Goal: Information Seeking & Learning: Learn about a topic

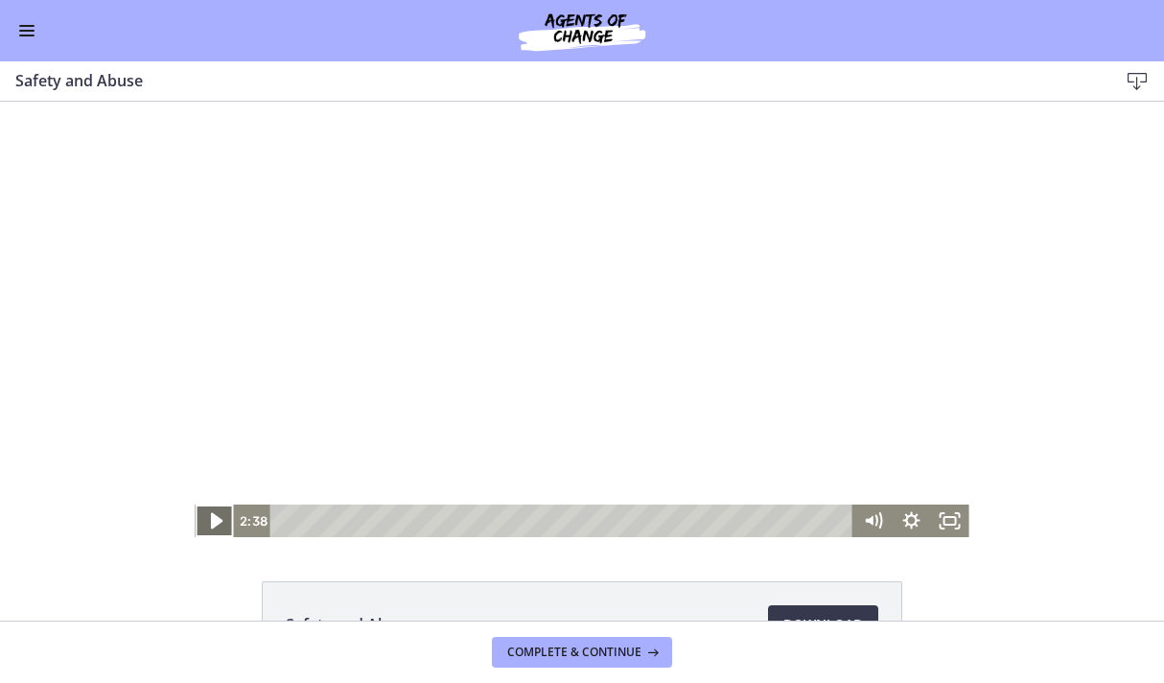
click at [215, 526] on icon "Play Video" at bounding box center [216, 521] width 46 height 39
click at [908, 519] on icon "Show settings menu" at bounding box center [912, 521] width 46 height 39
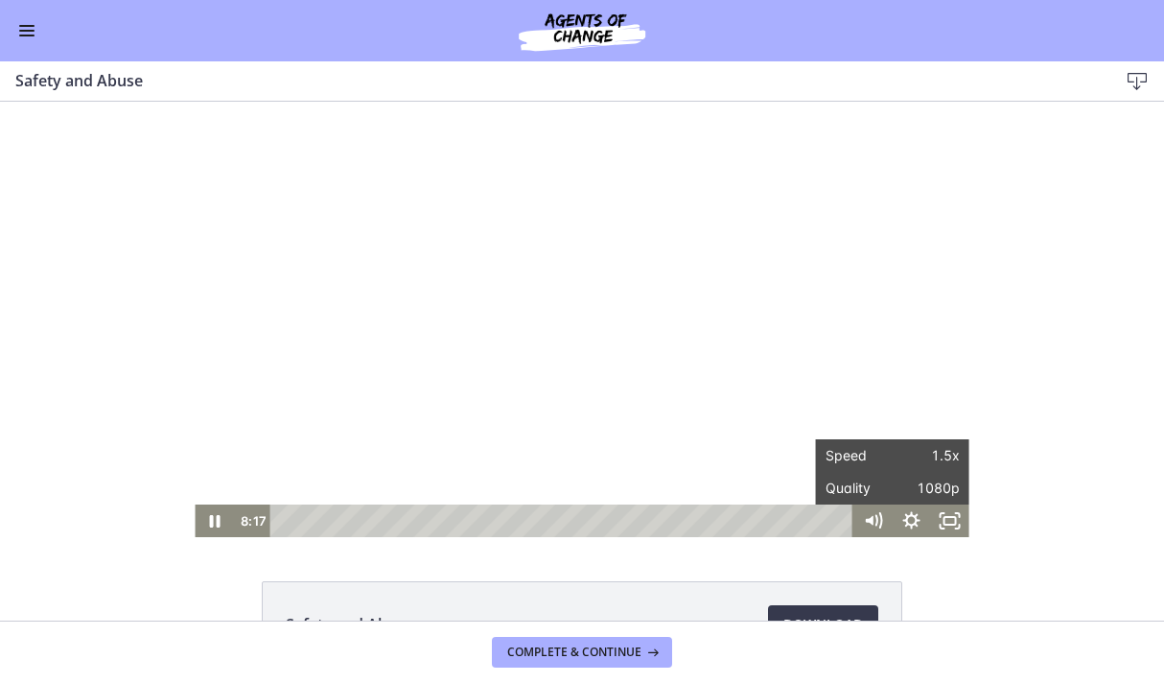
click at [1072, 548] on div "Safety and Abuse Download Opens in a new window" at bounding box center [582, 361] width 1164 height 519
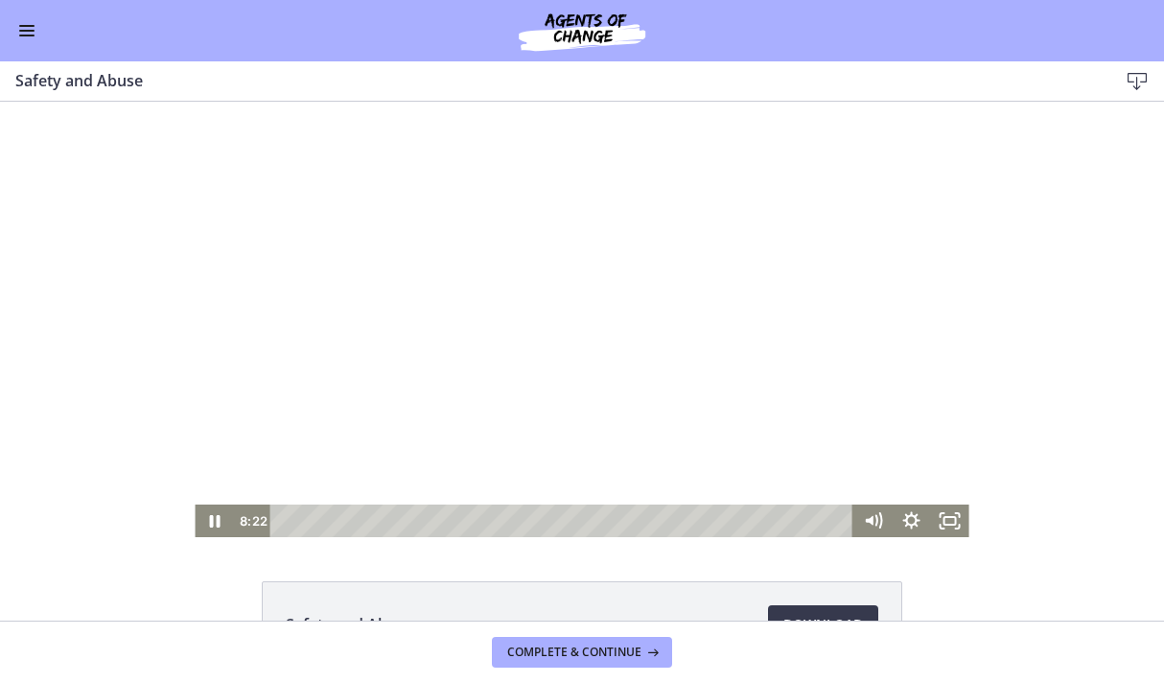
click at [700, 479] on div at bounding box center [582, 319] width 774 height 435
click at [632, 334] on div at bounding box center [582, 319] width 774 height 435
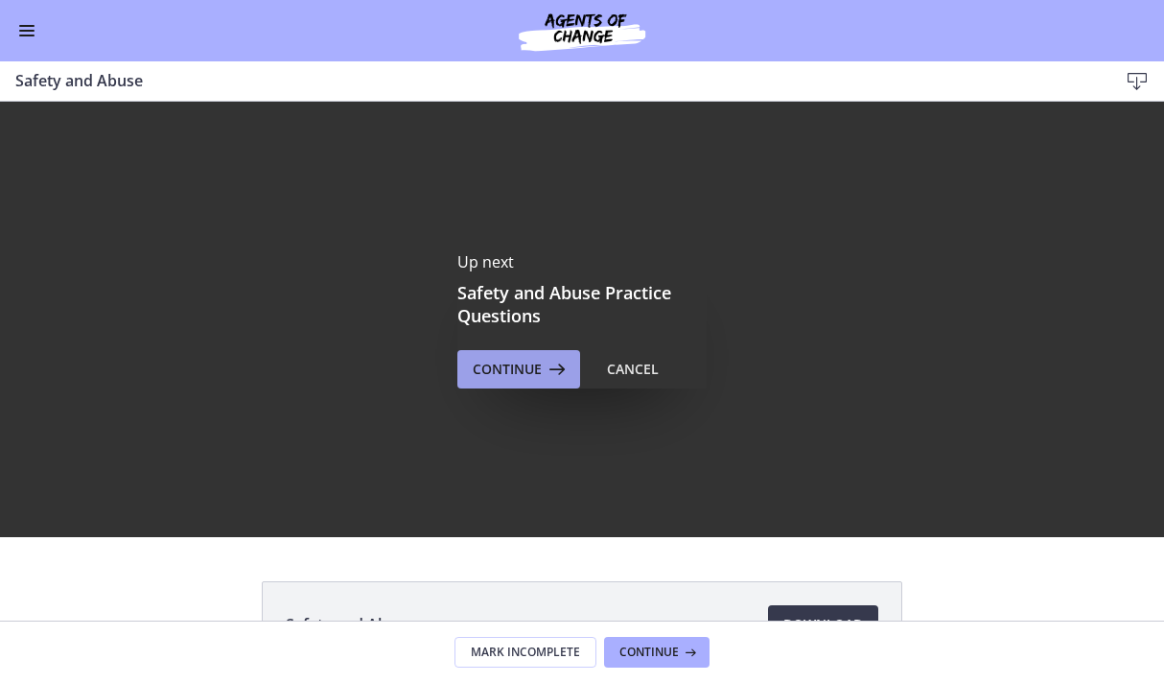
click at [491, 366] on span "Continue" at bounding box center [507, 369] width 69 height 23
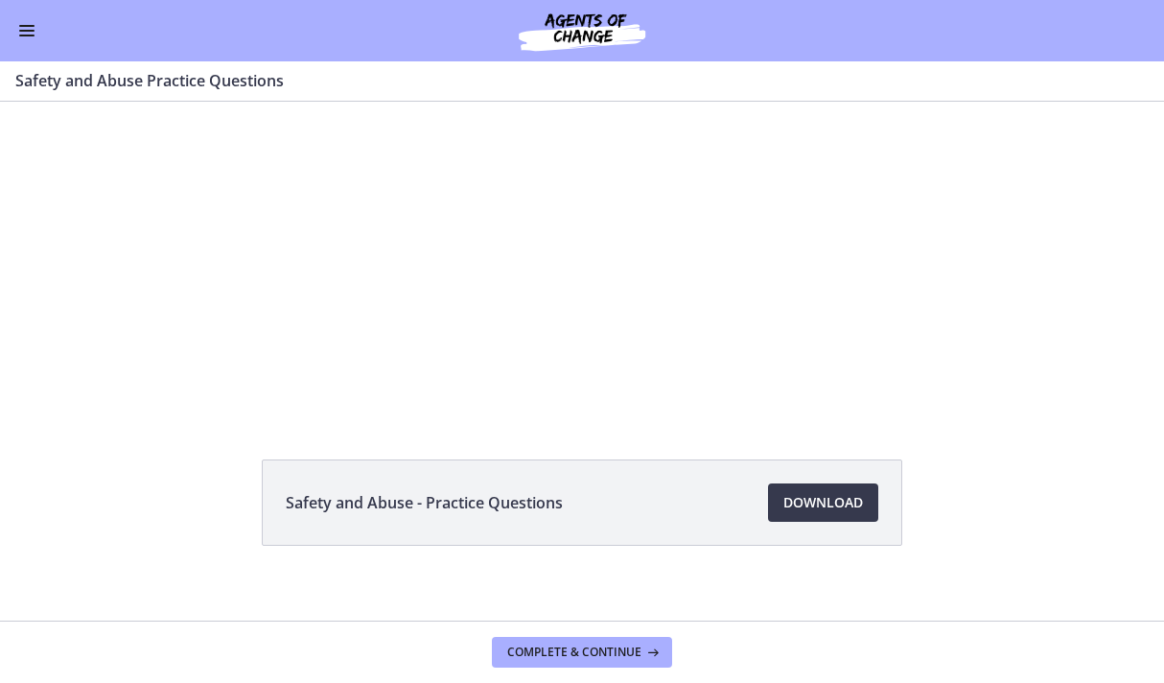
scroll to position [114, 0]
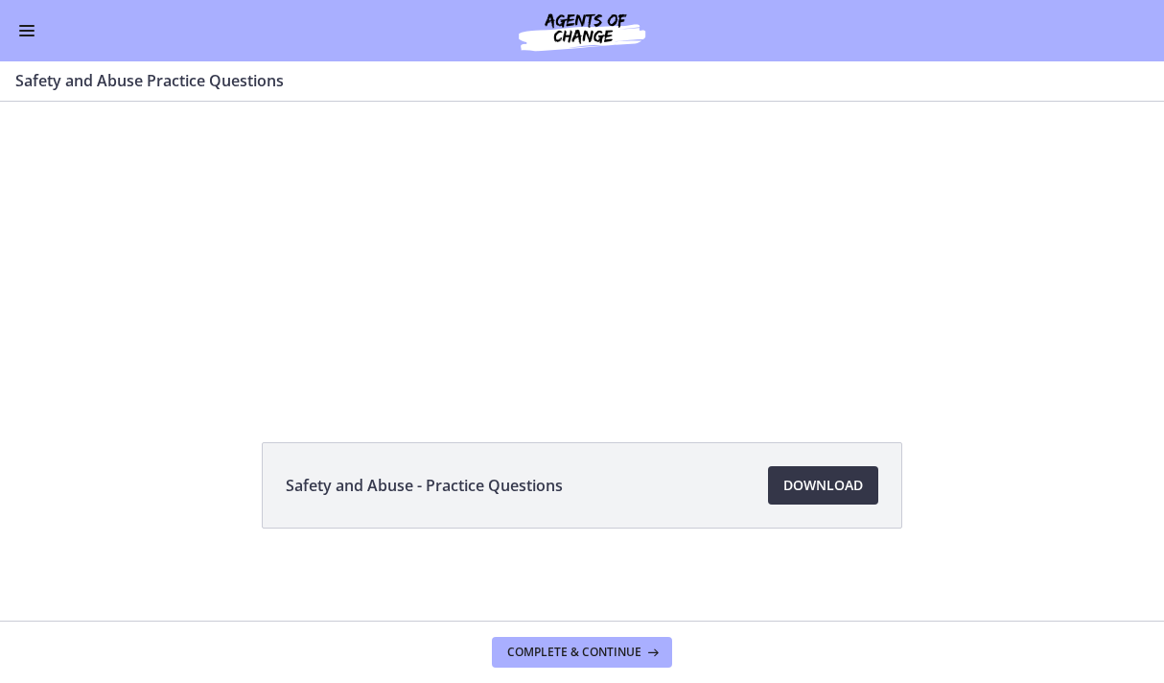
click at [837, 490] on span "Download Opens in a new window" at bounding box center [823, 485] width 80 height 23
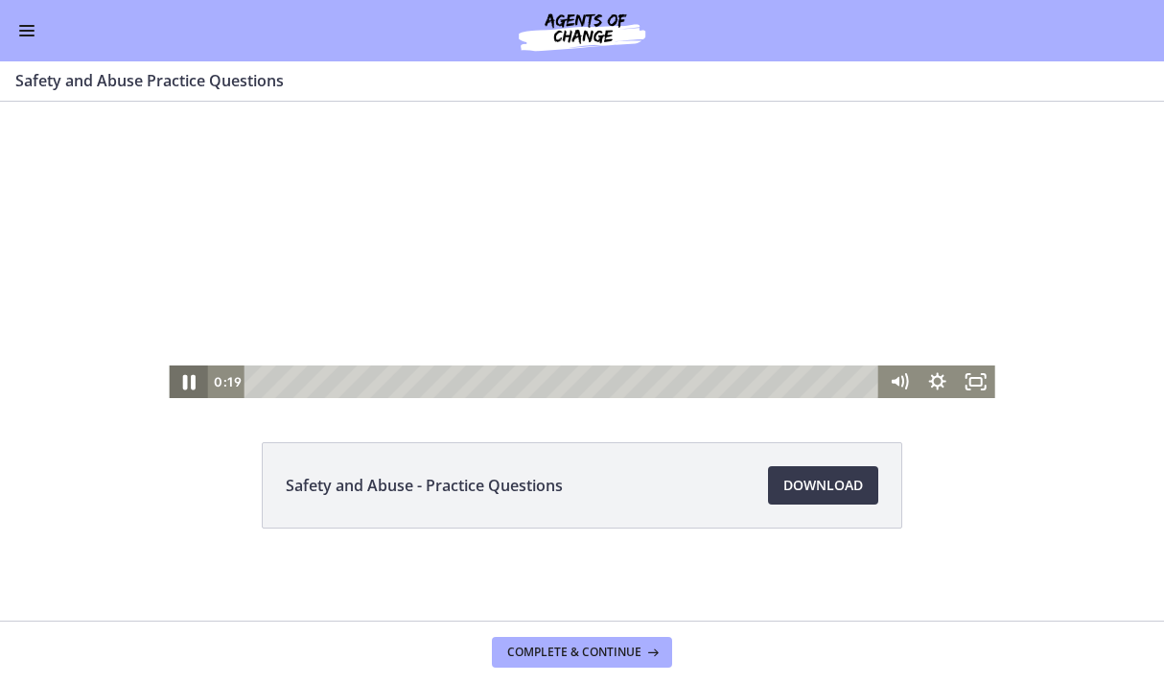
click at [179, 384] on icon "Pause" at bounding box center [188, 381] width 46 height 39
click at [635, 653] on span "Complete & continue" at bounding box center [574, 651] width 134 height 15
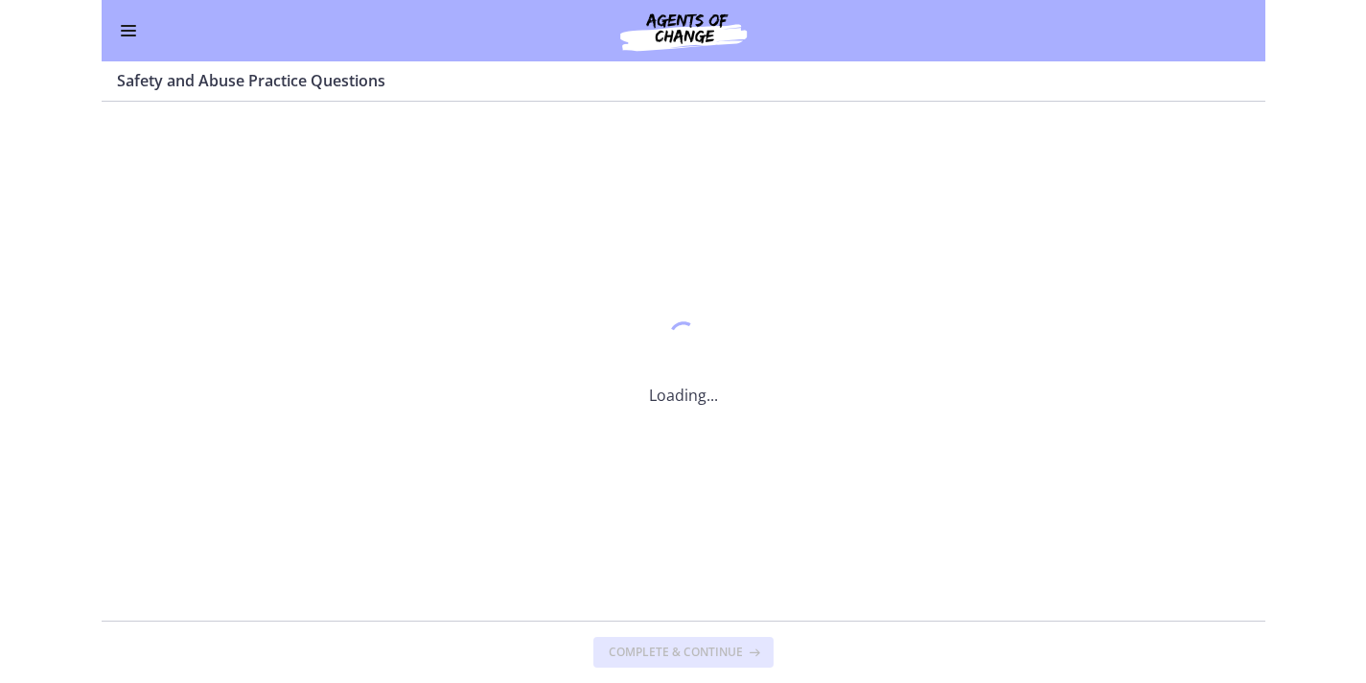
scroll to position [0, 0]
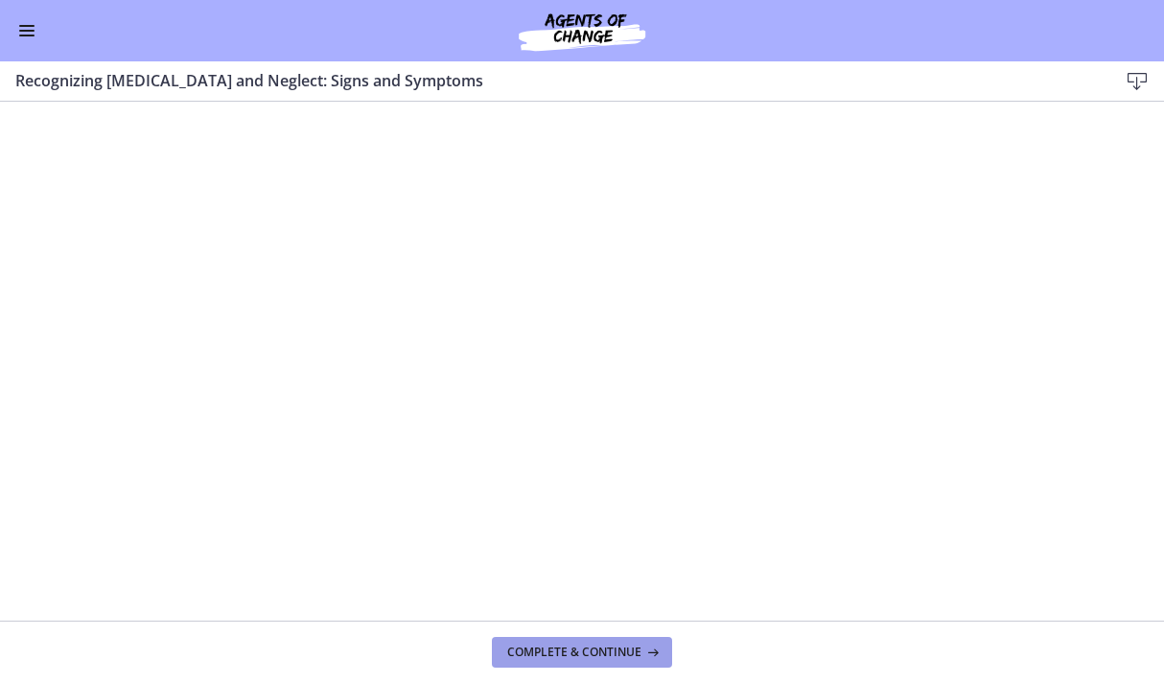
click at [590, 645] on span "Complete & continue" at bounding box center [574, 651] width 134 height 15
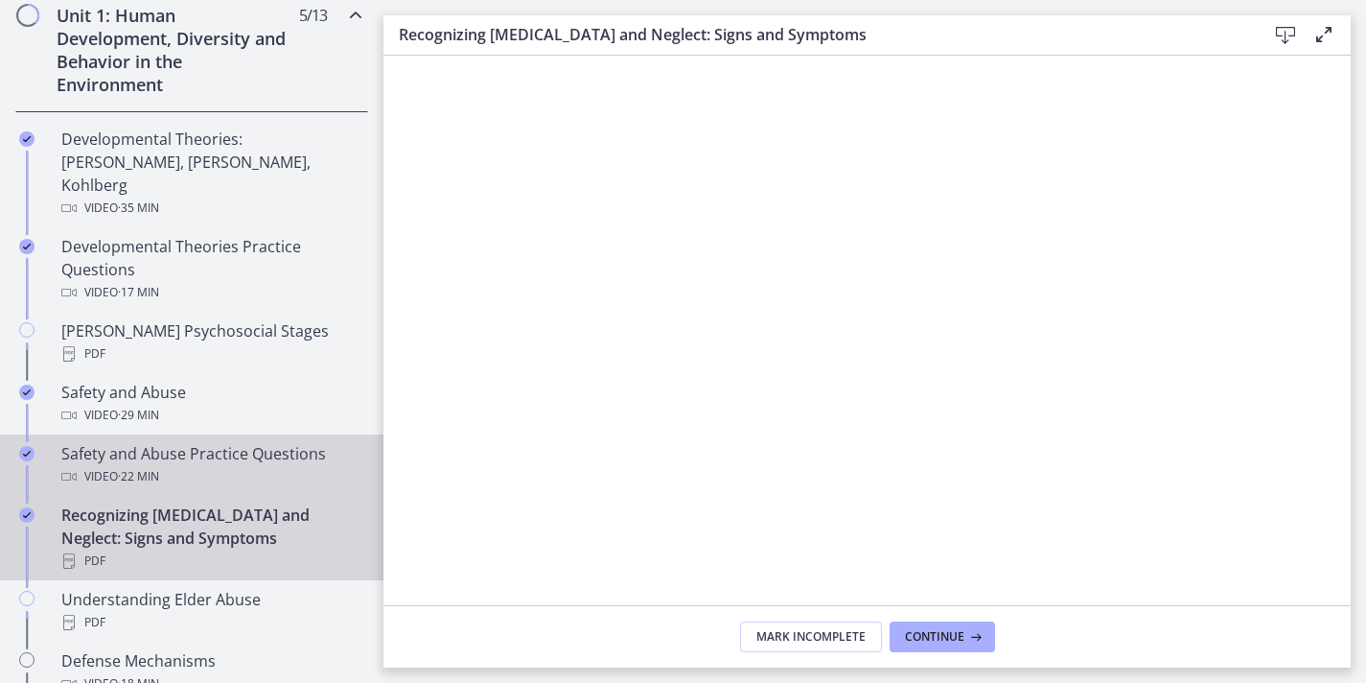
scroll to position [667, 0]
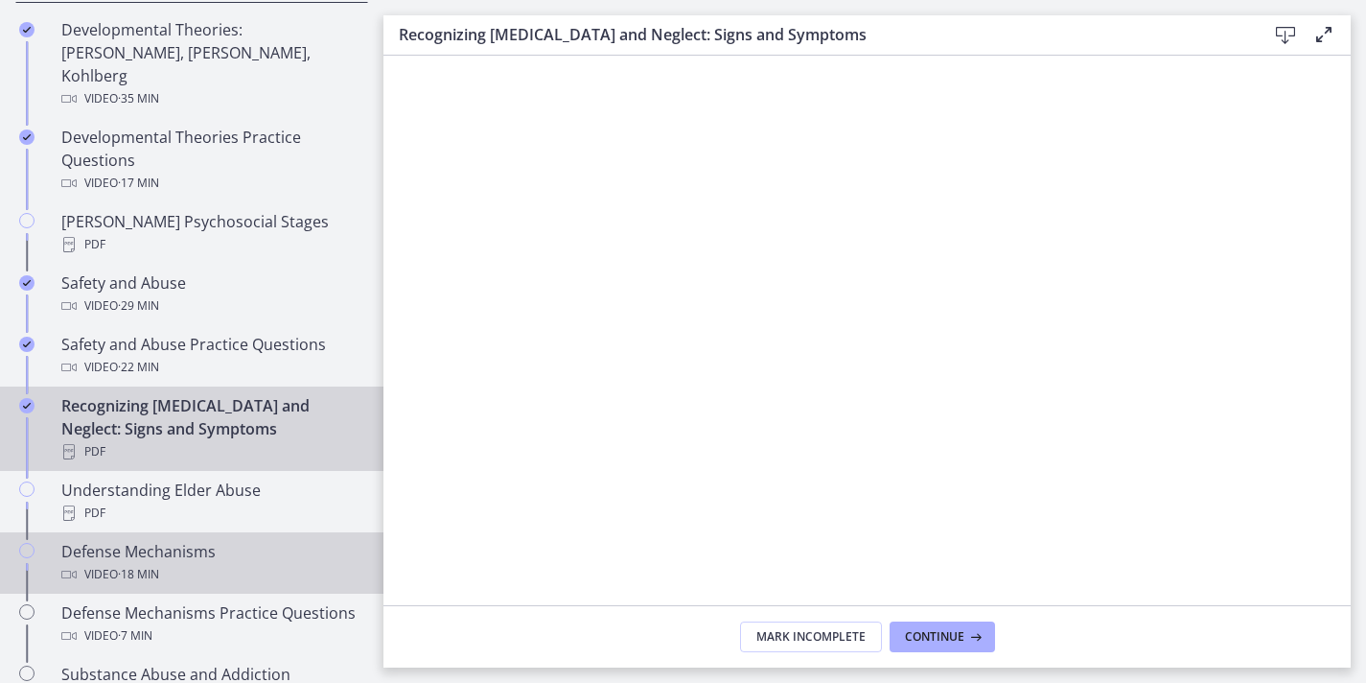
click at [206, 563] on div "Video · 18 min" at bounding box center [210, 574] width 299 height 23
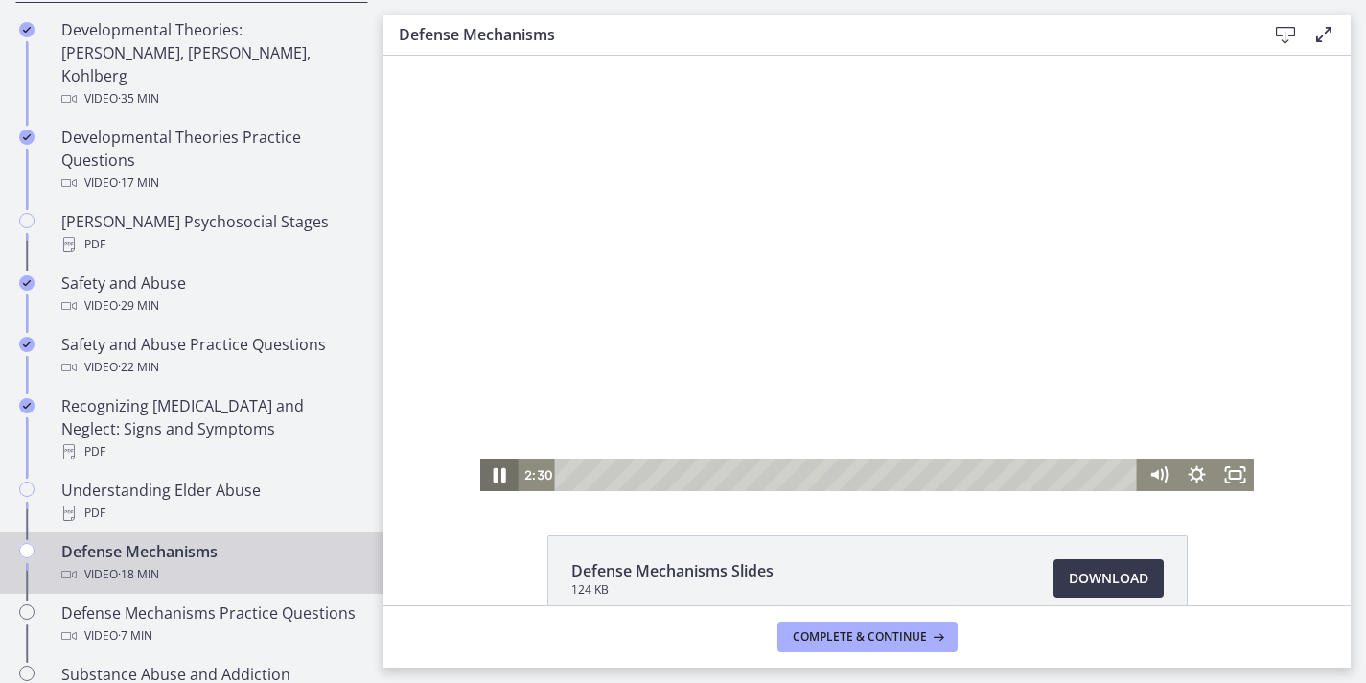
click at [485, 477] on icon "Pause" at bounding box center [500, 474] width 46 height 39
click at [485, 477] on icon "Play Video" at bounding box center [502, 474] width 46 height 39
click at [485, 477] on icon "Pause" at bounding box center [500, 474] width 46 height 39
click at [485, 477] on icon "Play Video" at bounding box center [502, 474] width 46 height 39
click at [485, 477] on icon "Pause" at bounding box center [499, 474] width 38 height 33
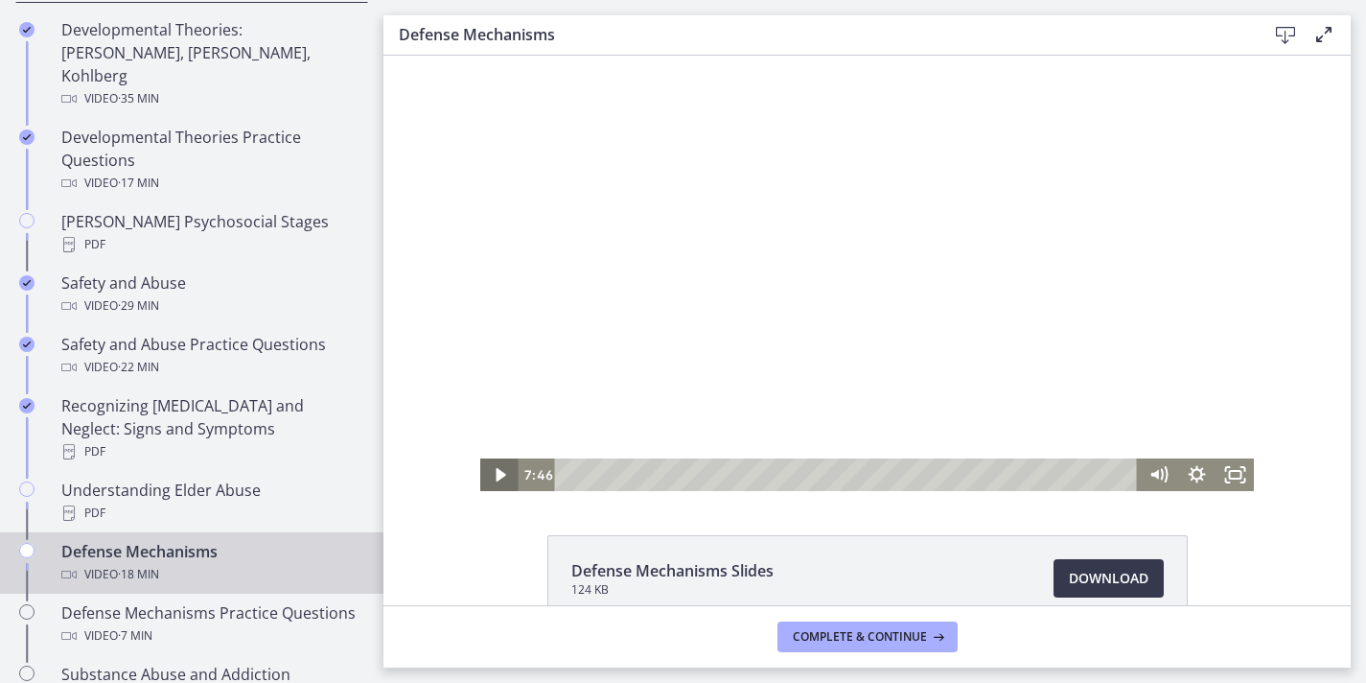
click at [485, 477] on icon "Play Video" at bounding box center [500, 474] width 38 height 33
click at [485, 477] on icon "Pause" at bounding box center [500, 474] width 46 height 39
click at [485, 477] on icon "Play Video" at bounding box center [500, 474] width 38 height 33
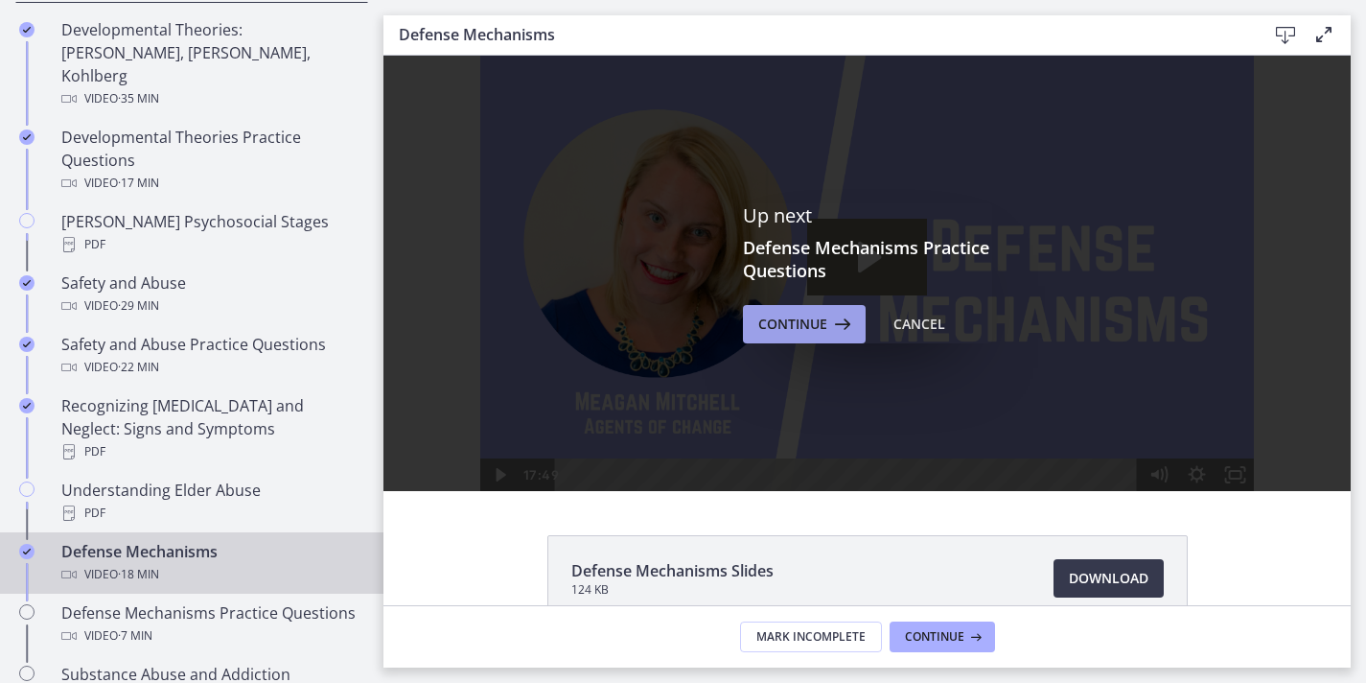
click at [813, 321] on span "Continue" at bounding box center [793, 324] width 69 height 23
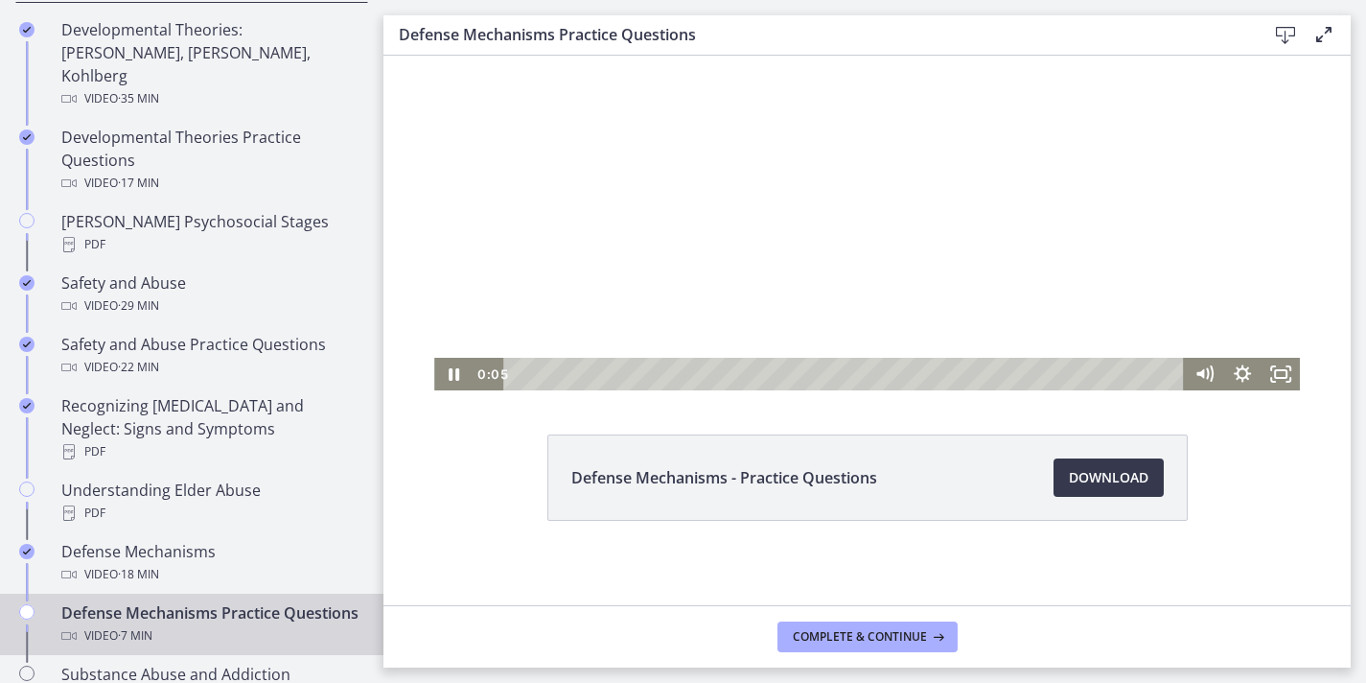
scroll to position [108, 0]
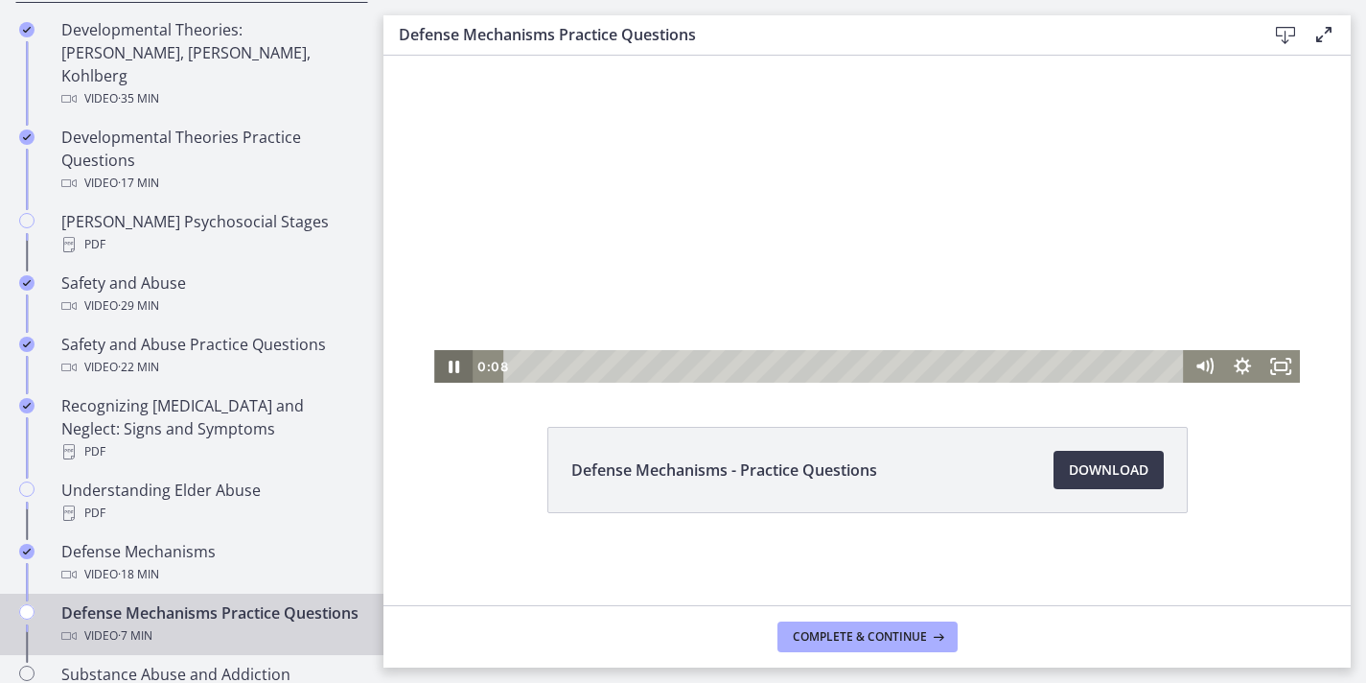
click at [450, 369] on icon "Pause" at bounding box center [454, 367] width 11 height 12
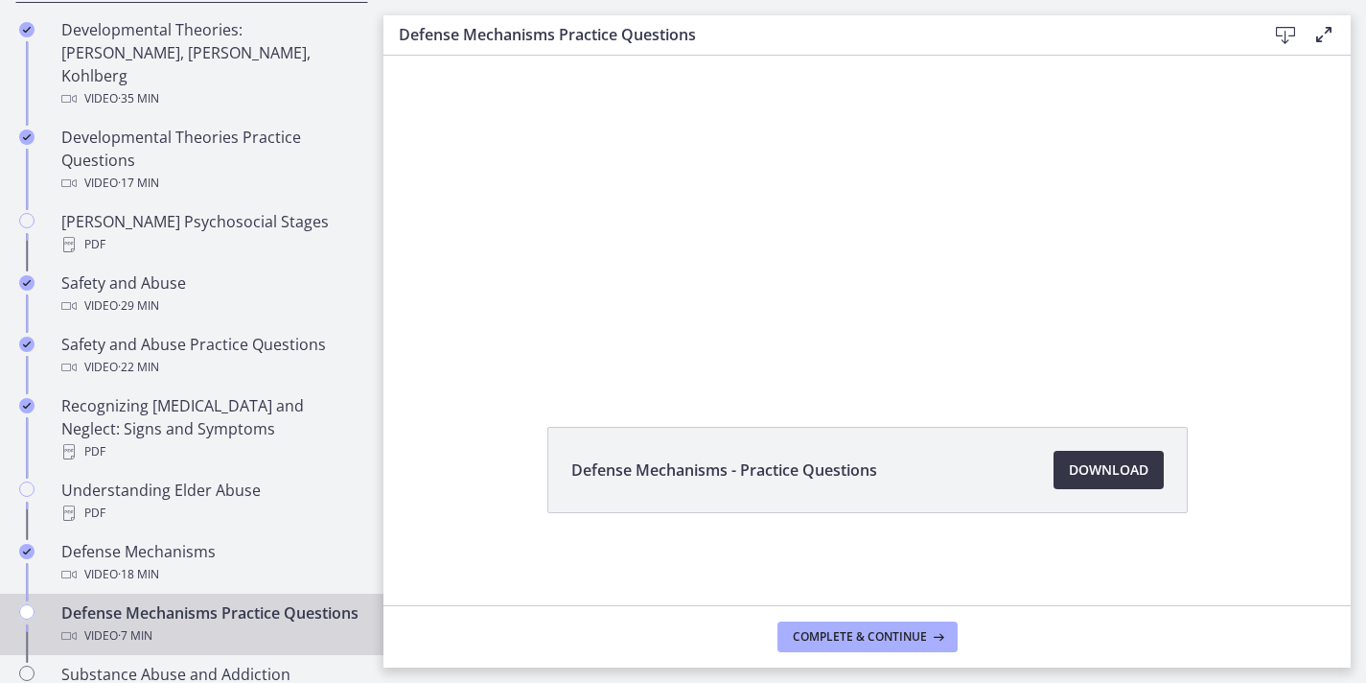
click at [1140, 469] on span "Download Opens in a new window" at bounding box center [1109, 469] width 80 height 23
click at [888, 642] on span "Complete & continue" at bounding box center [860, 636] width 134 height 15
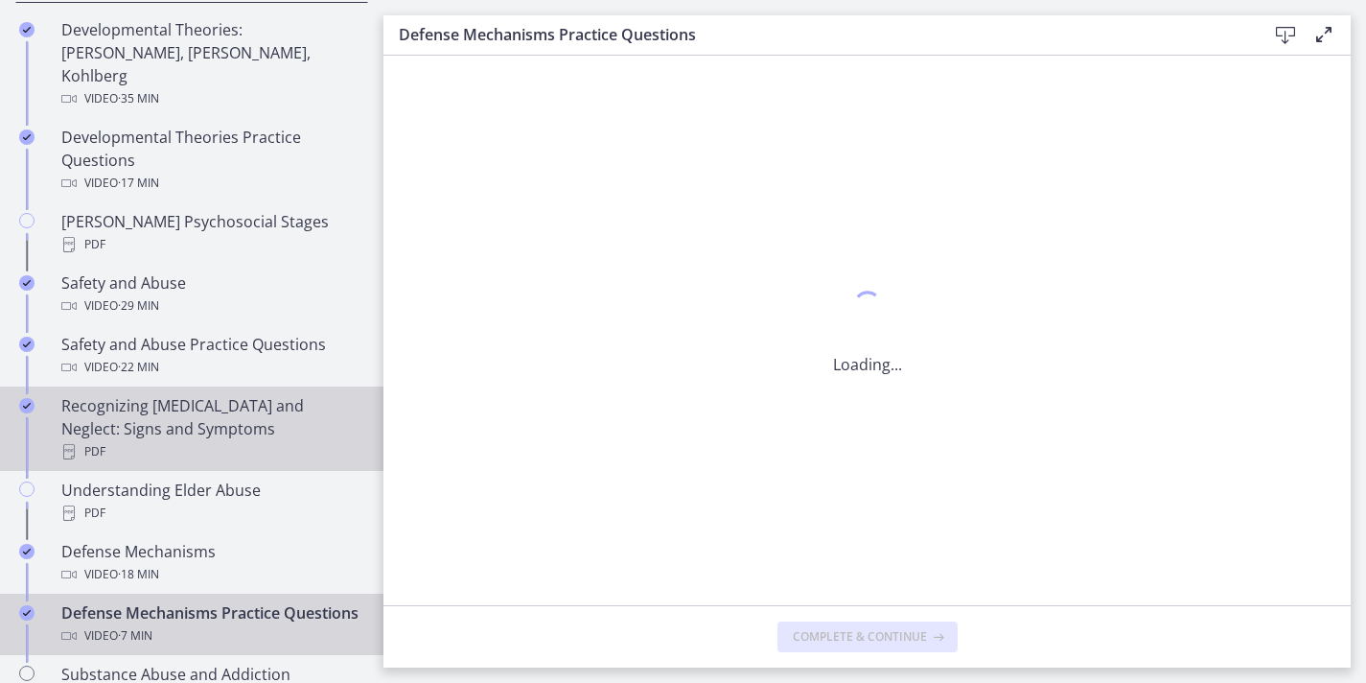
scroll to position [0, 0]
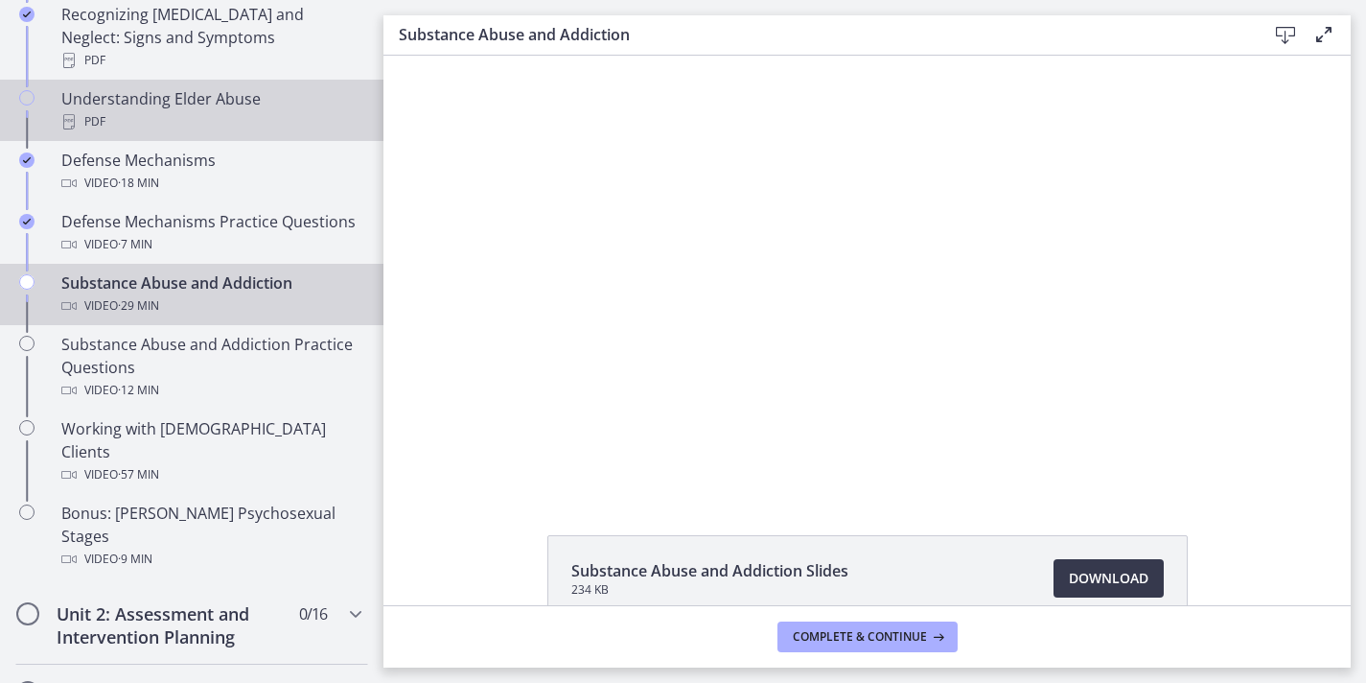
scroll to position [1068, 0]
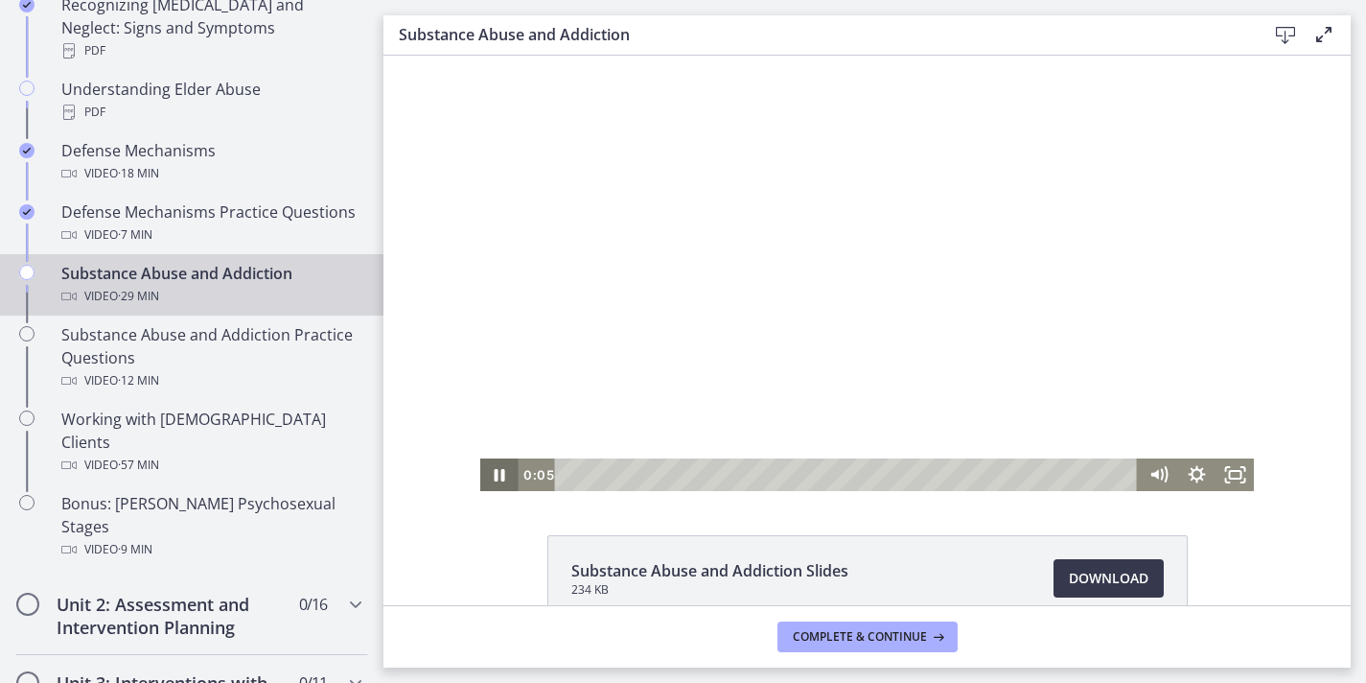
click at [506, 477] on icon "Pause" at bounding box center [499, 474] width 38 height 33
